Goal: Obtain resource: Obtain resource

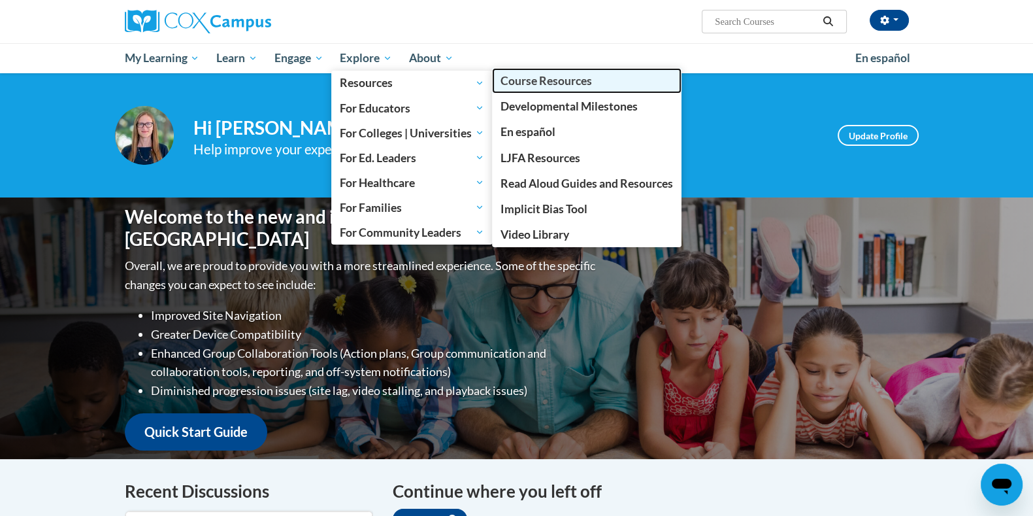
click at [536, 80] on span "Course Resources" at bounding box center [547, 81] width 92 height 14
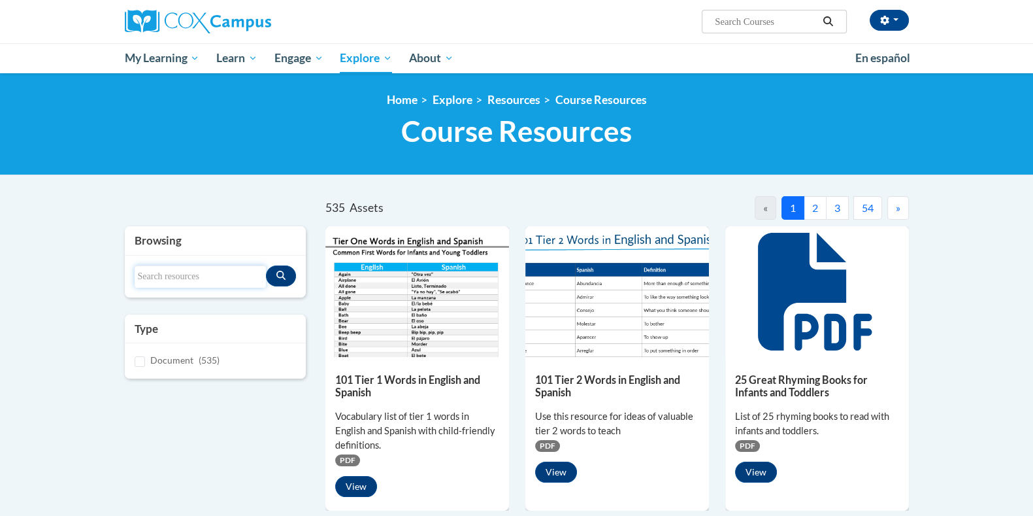
click at [225, 266] on input "Search resources" at bounding box center [201, 276] width 132 height 22
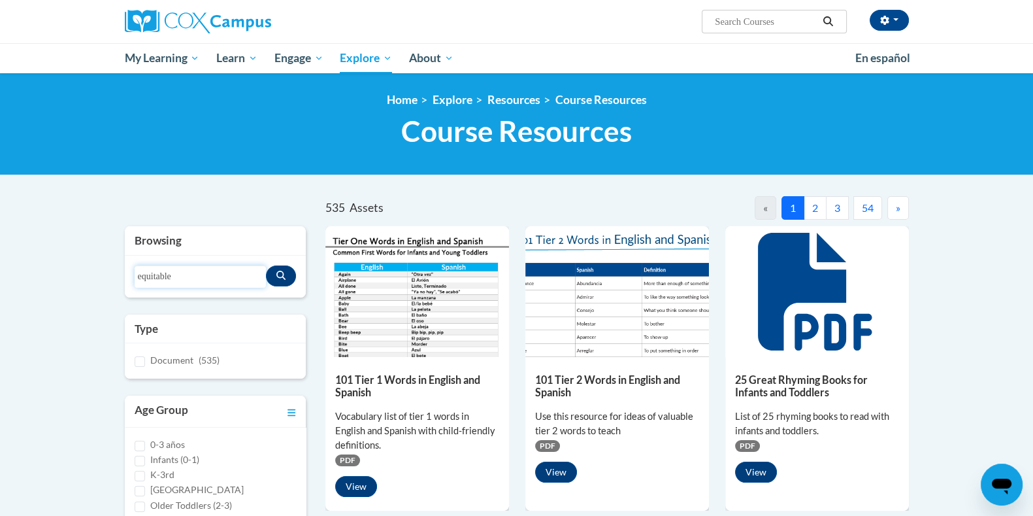
type input "equitable"
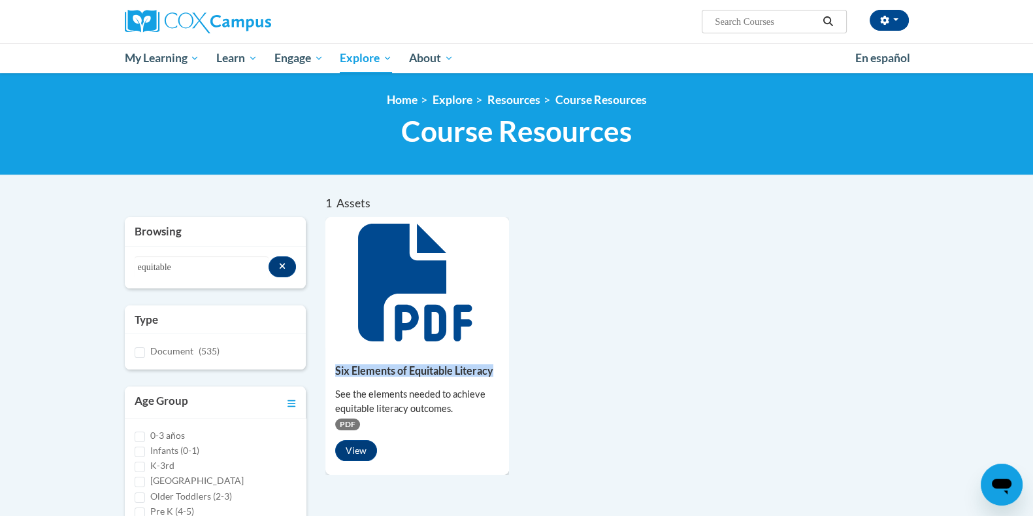
drag, startPoint x: 335, startPoint y: 372, endPoint x: 497, endPoint y: 374, distance: 162.1
click at [497, 374] on h5 "Six Elements of Equitable Literacy" at bounding box center [417, 370] width 164 height 12
copy h5 "Six Elements of Equitable Literacy"
